Goal: Transaction & Acquisition: Subscribe to service/newsletter

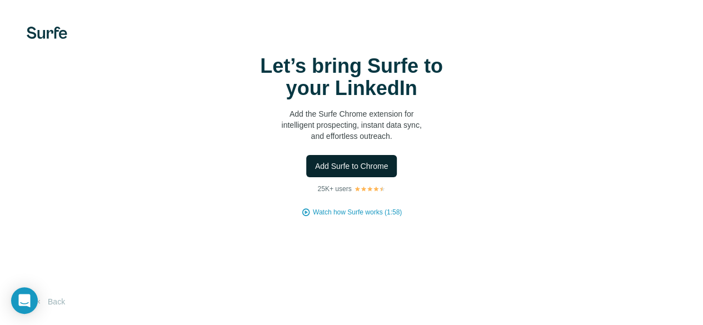
click at [306, 177] on button "Add Surfe to Chrome" at bounding box center [351, 166] width 91 height 22
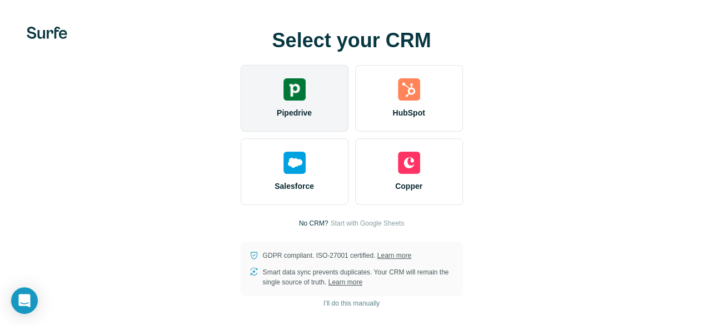
click at [241, 123] on div "Pipedrive" at bounding box center [295, 98] width 108 height 67
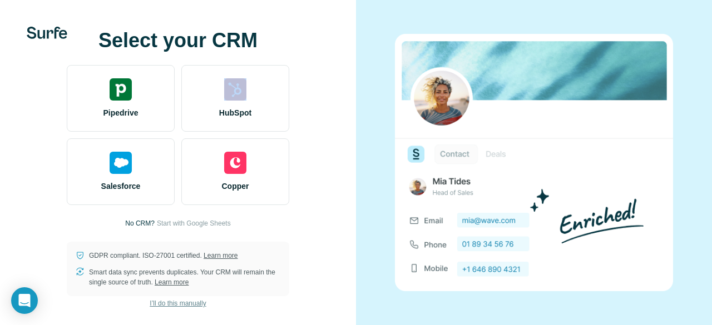
click at [183, 311] on button "I’ll do this manually" at bounding box center [178, 303] width 72 height 17
click at [175, 303] on span "I’ll do this manually" at bounding box center [178, 304] width 56 height 10
click at [355, 246] on div "Select your CRM Pipedrive HubSpot Salesforce Copper No CRM? Start with Google S…" at bounding box center [178, 162] width 356 height 325
click at [182, 303] on span "I’ll do this manually" at bounding box center [178, 304] width 56 height 10
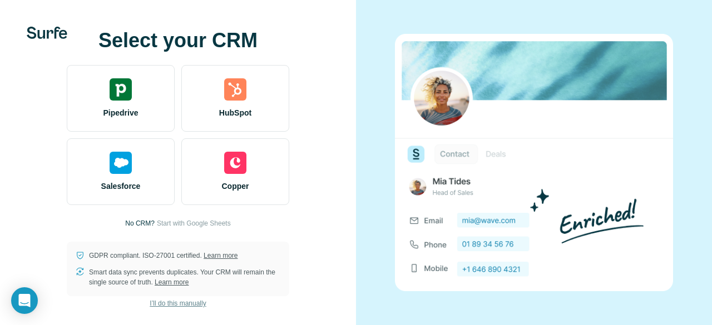
click at [182, 303] on span "I’ll do this manually" at bounding box center [178, 304] width 56 height 10
click at [180, 301] on span "I’ll do this manually" at bounding box center [178, 304] width 56 height 10
